Goal: Task Accomplishment & Management: Use online tool/utility

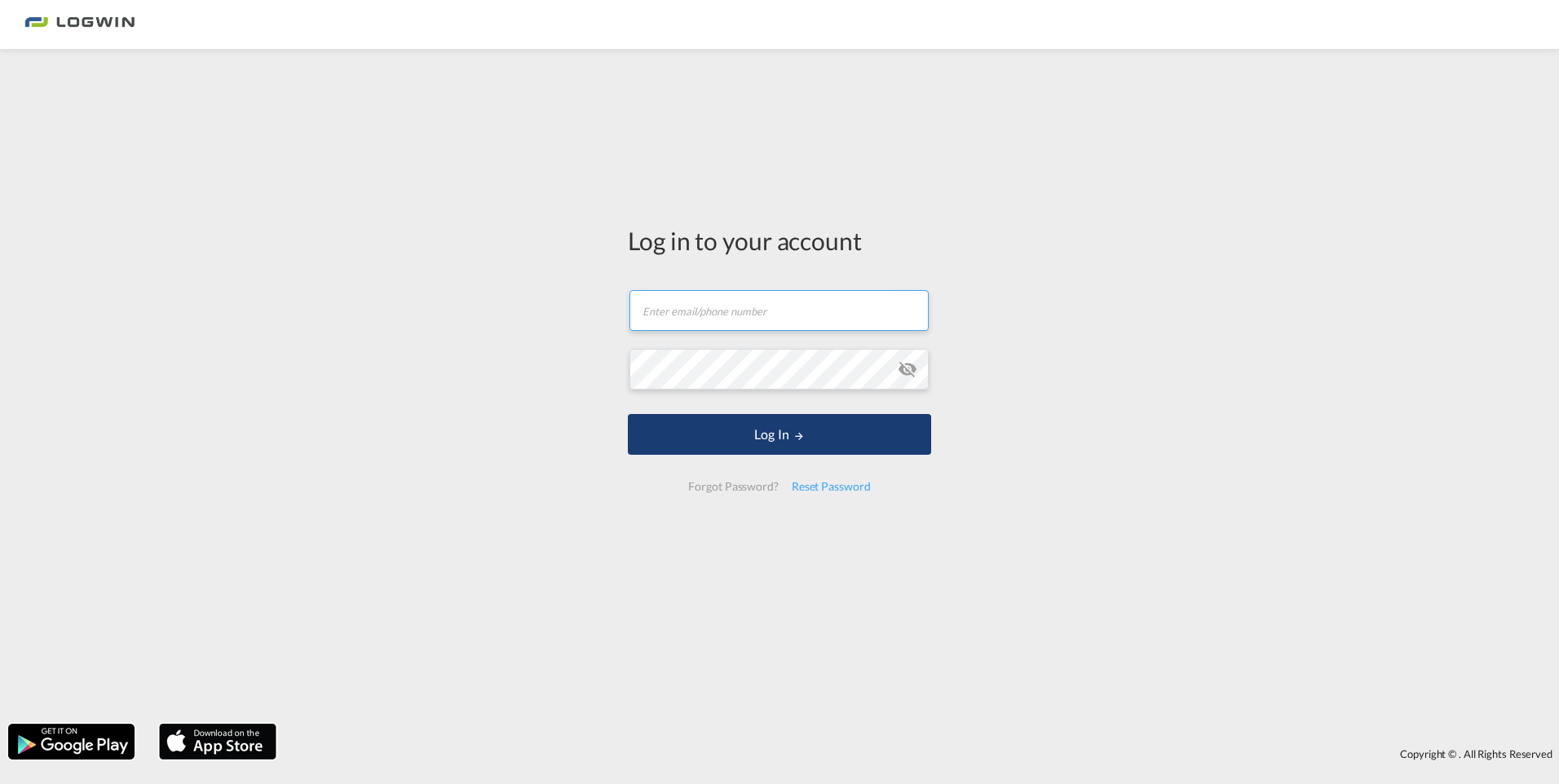
type input "[EMAIL_ADDRESS][DOMAIN_NAME]"
click at [777, 434] on button "Log In" at bounding box center [780, 434] width 304 height 40
